Goal: Information Seeking & Learning: Learn about a topic

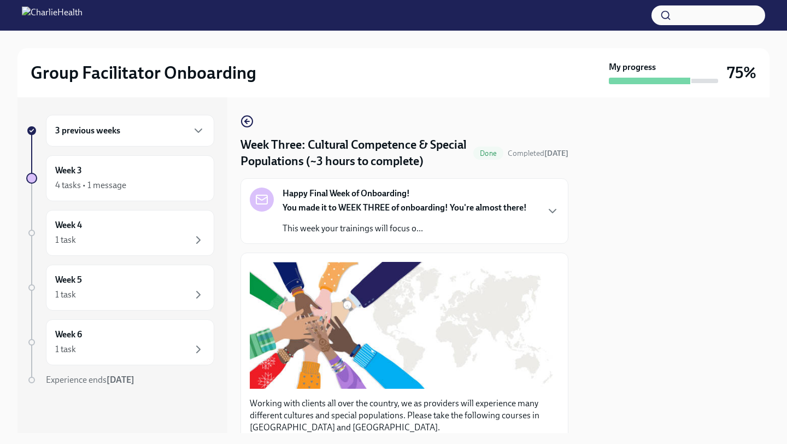
scroll to position [841, 0]
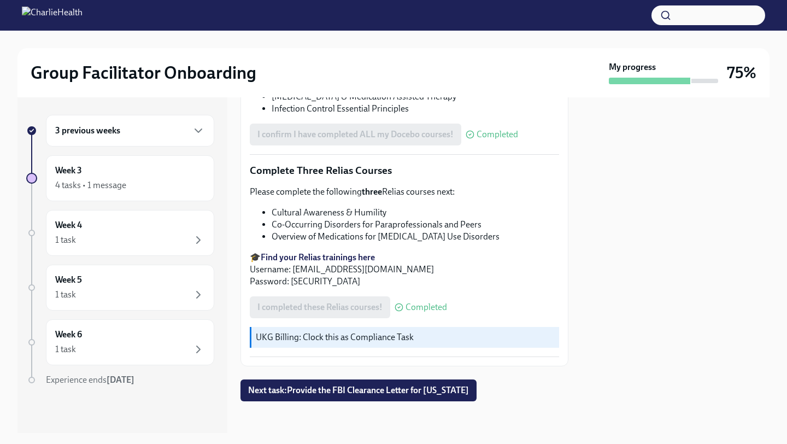
click at [391, 223] on li "Co-Occurring Disorders for Paraprofessionals and Peers" at bounding box center [415, 225] width 287 height 12
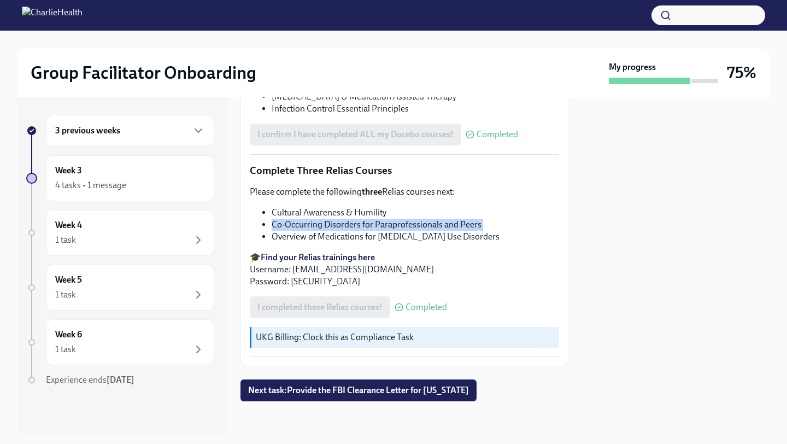
copy ul "Co-Occurring Disorders for Paraprofessionals and Peers"
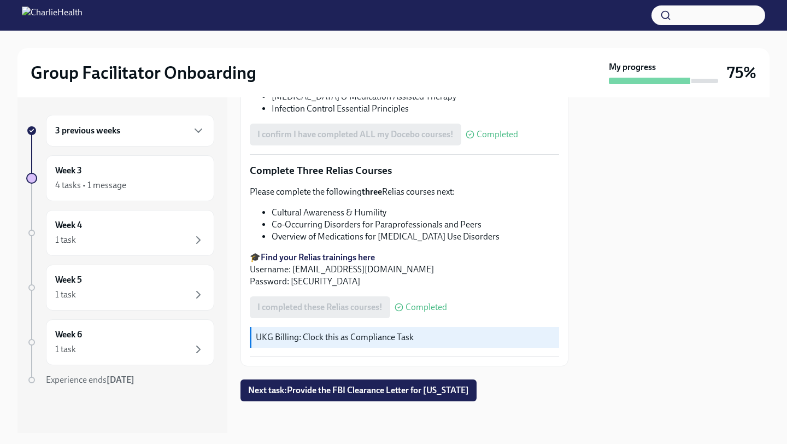
click at [360, 207] on li "Cultural Awareness & Humility" at bounding box center [415, 213] width 287 height 12
copy ul "Cultural Awareness & Humility"
drag, startPoint x: 460, startPoint y: 233, endPoint x: 350, endPoint y: 236, distance: 109.9
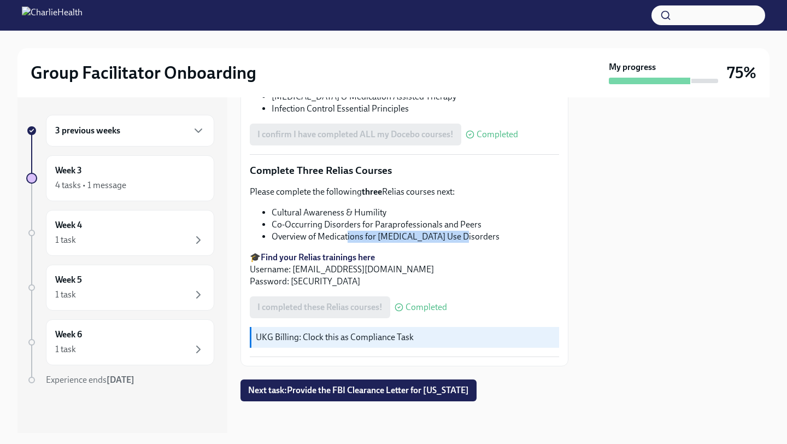
click at [348, 237] on li "Overview of Medications for [MEDICAL_DATA] Use Disorders" at bounding box center [415, 237] width 287 height 12
click at [461, 233] on li "Overview of Medications for [MEDICAL_DATA] Use Disorders" at bounding box center [415, 237] width 287 height 12
drag, startPoint x: 458, startPoint y: 229, endPoint x: 269, endPoint y: 234, distance: 188.6
click at [269, 234] on ul "Cultural Awareness & Humility Co-Occurring Disorders for Paraprofessionals and …" at bounding box center [404, 225] width 309 height 36
copy li "Overview of Medications for [MEDICAL_DATA] Use Disorders"
